Goal: Transaction & Acquisition: Purchase product/service

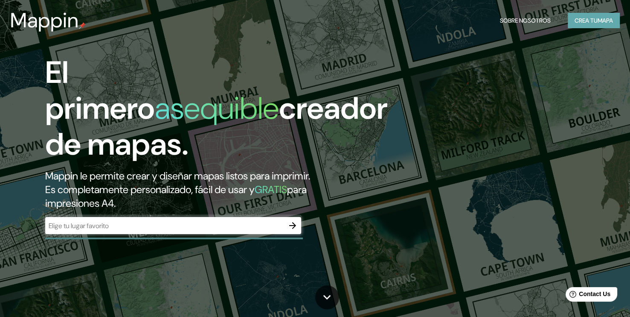
click at [581, 20] on button "Crea tu mapa" at bounding box center [594, 21] width 52 height 16
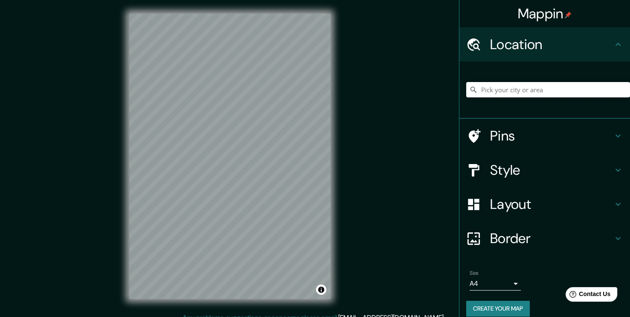
click at [509, 93] on input "Pick your city or area" at bounding box center [548, 89] width 164 height 15
paste input "[STREET_ADDRESS]"
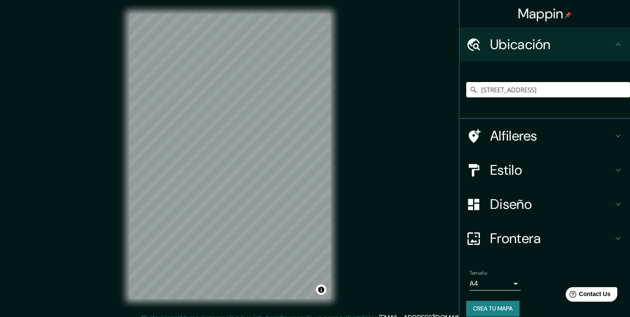
type input "[STREET_ADDRESS]"
click at [532, 202] on h4 "Diseño" at bounding box center [551, 203] width 123 height 17
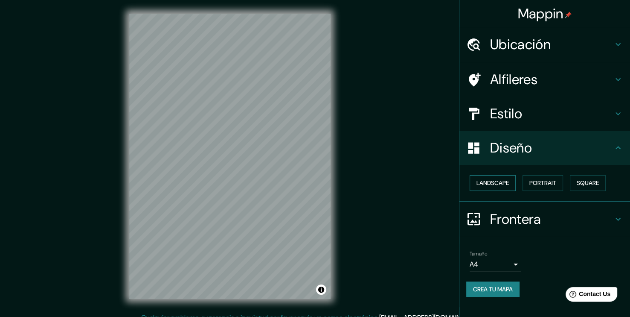
click at [501, 184] on button "Landscape" at bounding box center [493, 183] width 46 height 16
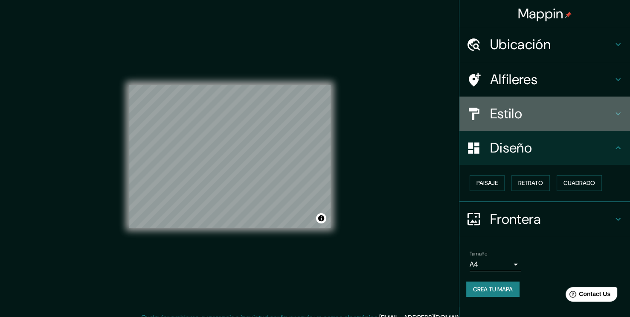
click at [516, 115] on h4 "Estilo" at bounding box center [551, 113] width 123 height 17
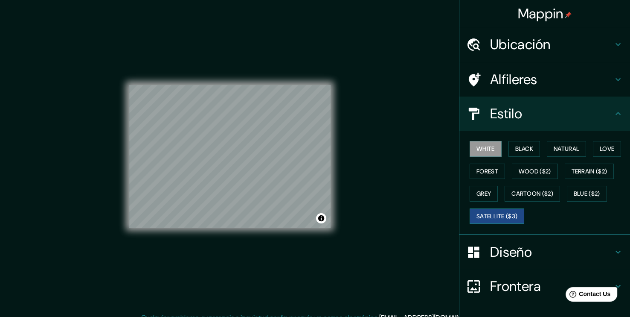
click at [503, 212] on button "Satellite ($3)" at bounding box center [497, 216] width 55 height 16
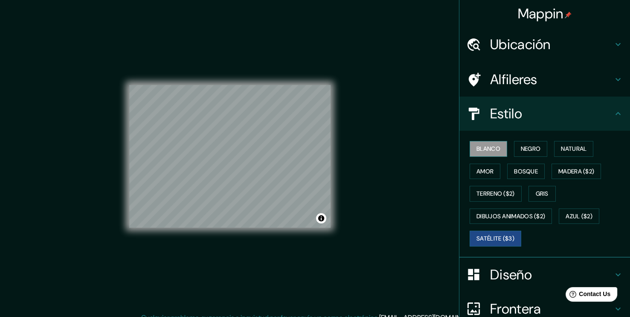
click at [484, 148] on button "Blanco" at bounding box center [489, 149] width 38 height 16
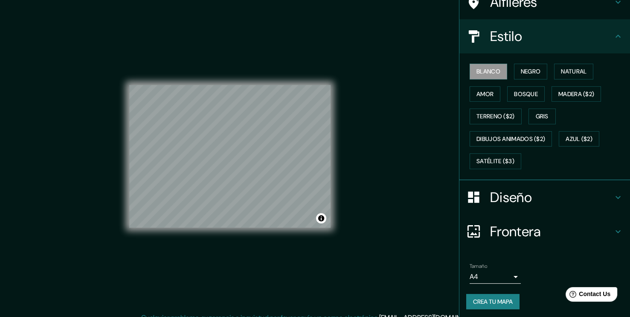
scroll to position [78, 0]
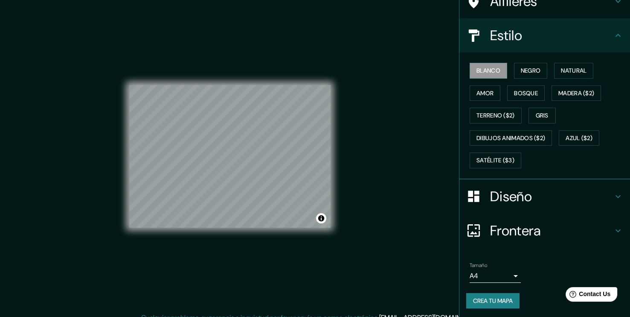
click at [496, 270] on body "Mappin Ubicación [STREET_ADDRESS] [GEOGRAPHIC_DATA] 2000, [GEOGRAPHIC_DATA] [ST…" at bounding box center [315, 158] width 630 height 317
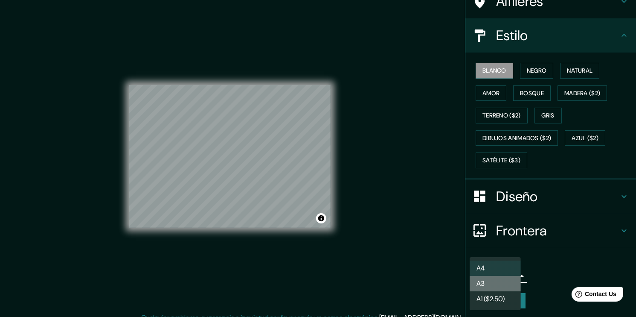
click at [488, 283] on li "A3" at bounding box center [495, 283] width 51 height 15
type input "a4"
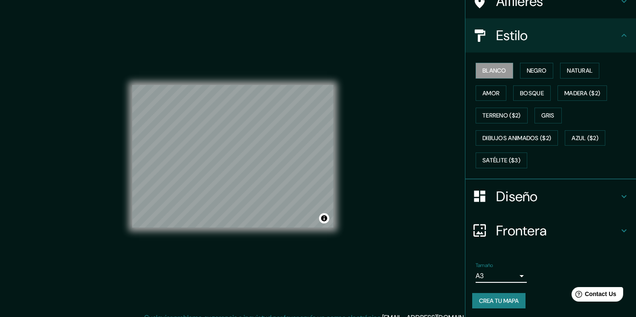
click at [497, 271] on body "Mappin Ubicación [STREET_ADDRESS] [GEOGRAPHIC_DATA] 2000, [GEOGRAPHIC_DATA] [ST…" at bounding box center [318, 158] width 636 height 317
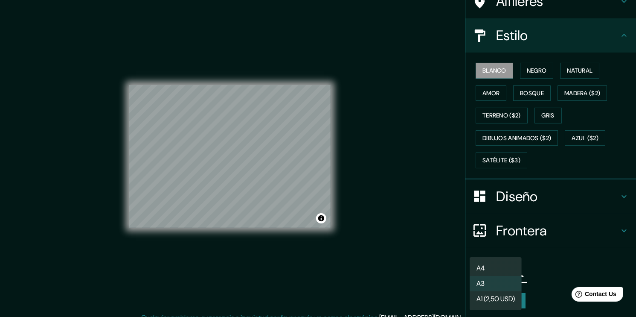
click at [507, 281] on li "A3" at bounding box center [496, 283] width 52 height 15
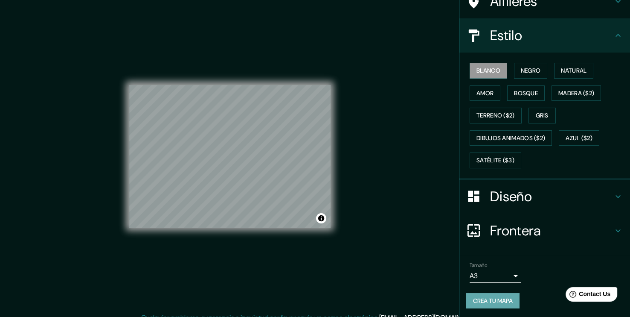
click at [504, 296] on button "Crea tu mapa" at bounding box center [492, 301] width 53 height 16
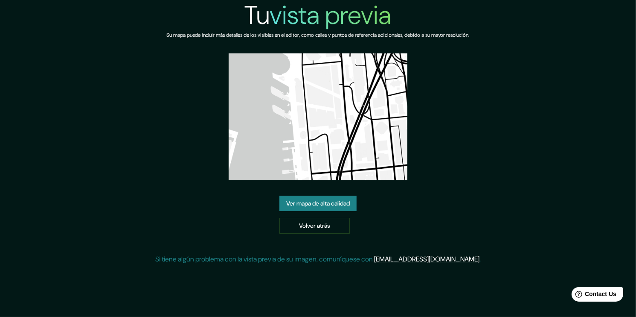
drag, startPoint x: 300, startPoint y: 132, endPoint x: 250, endPoint y: 212, distance: 94.9
click at [250, 212] on div "Tu vista previa Su mapa puede incluir más detalles de los visibles en el editor…" at bounding box center [318, 135] width 326 height 271
click at [297, 198] on link "Ver mapa de alta calidad" at bounding box center [317, 203] width 77 height 16
